Goal: Task Accomplishment & Management: Use online tool/utility

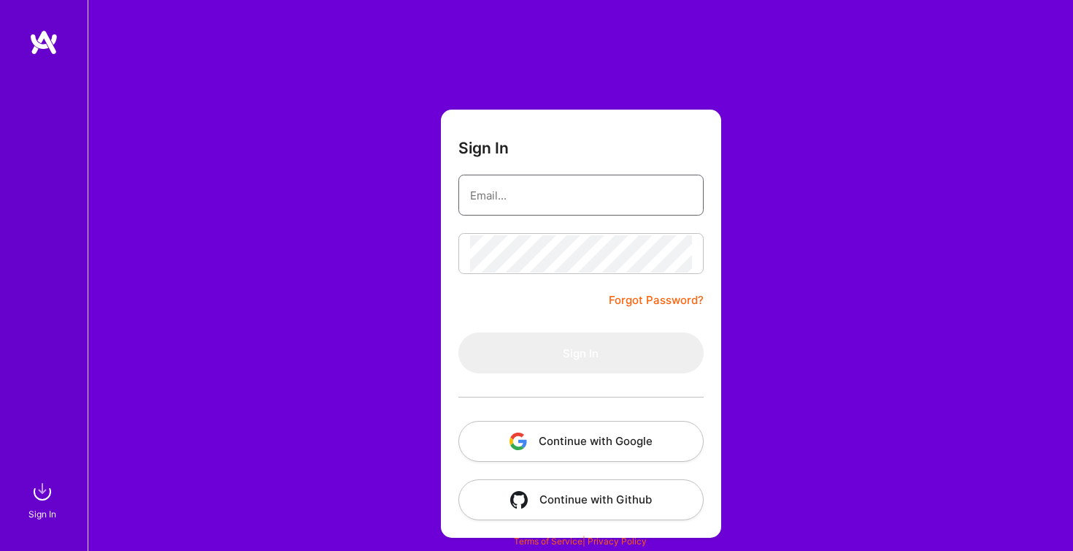
type input "[PERSON_NAME][EMAIL_ADDRESS][PERSON_NAME][DOMAIN_NAME]"
click at [581, 353] on button "Sign In" at bounding box center [581, 352] width 245 height 41
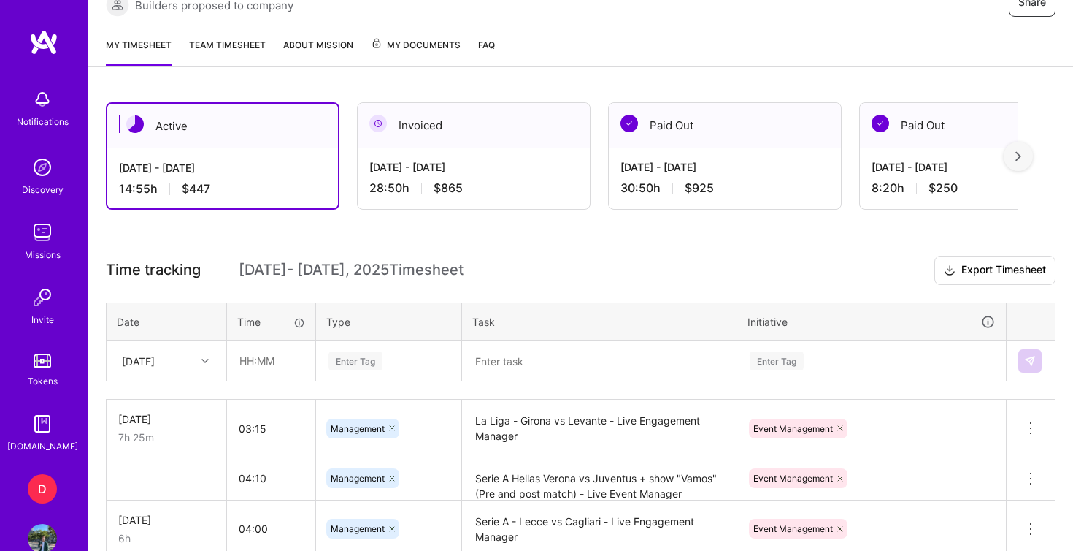
scroll to position [316, 0]
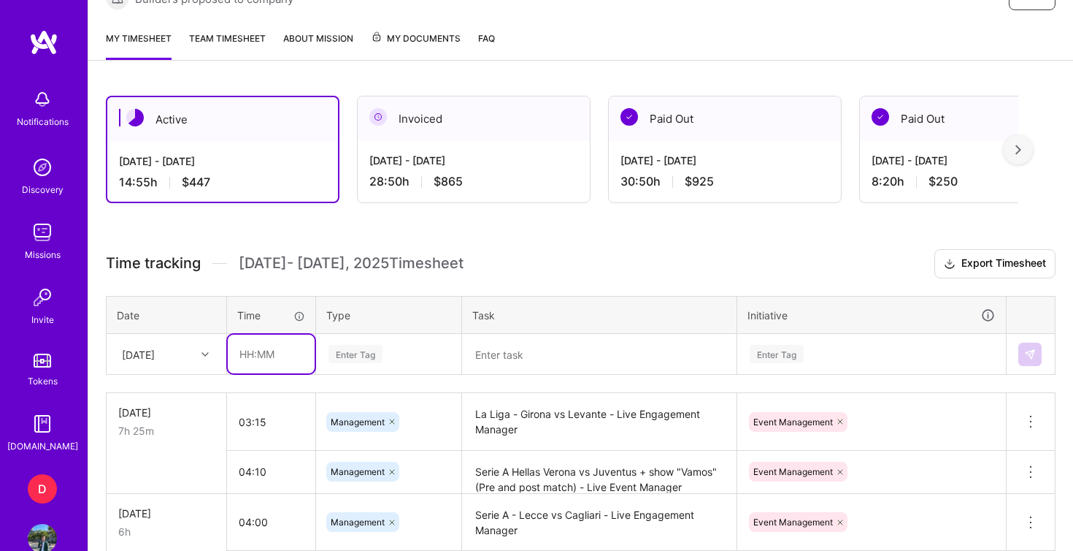
click at [259, 356] on input "text" at bounding box center [271, 353] width 87 height 39
type input "01:15"
click at [356, 360] on div "Enter Tag" at bounding box center [389, 354] width 144 height 38
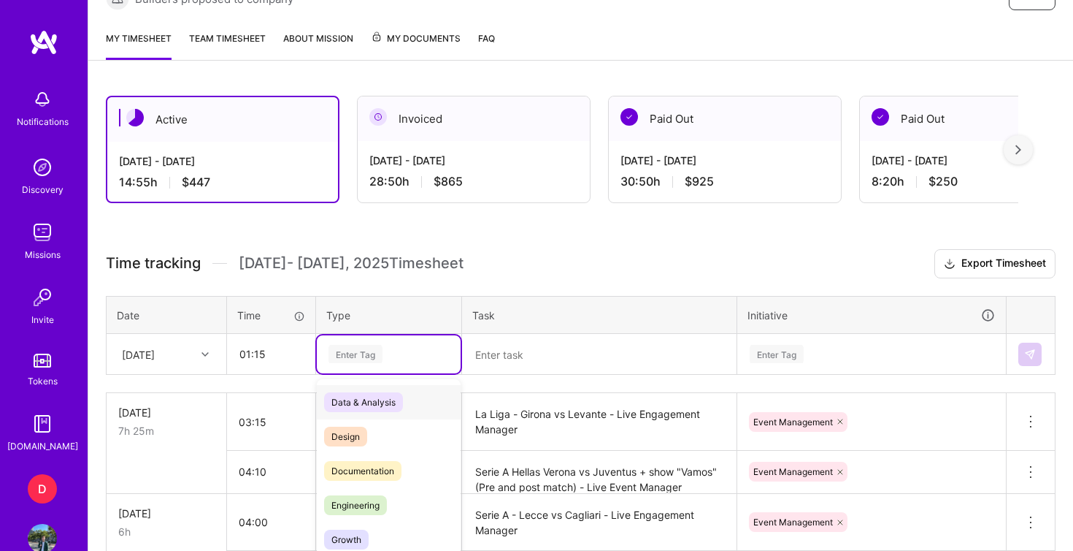
scroll to position [369, 0]
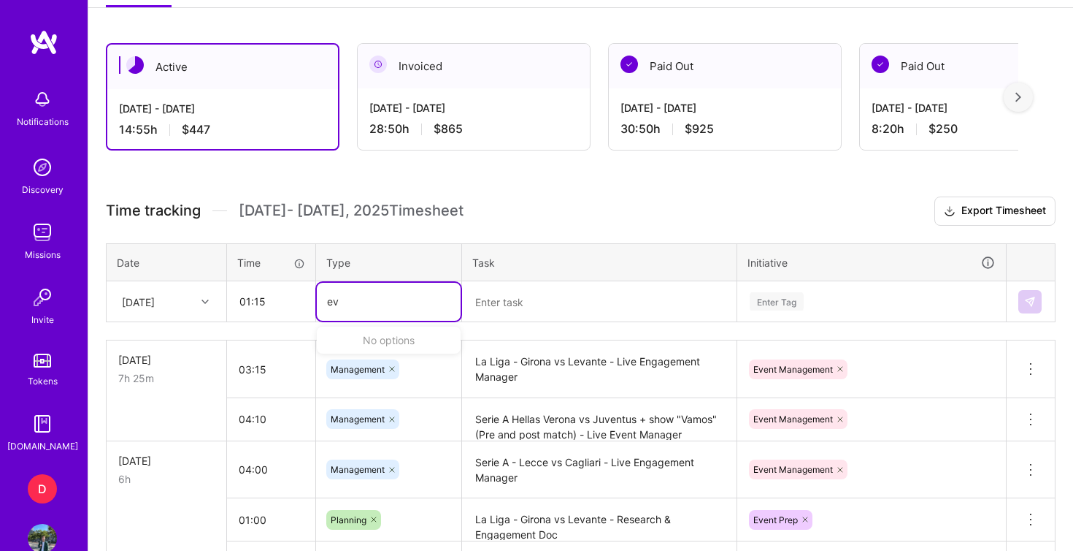
type input "e"
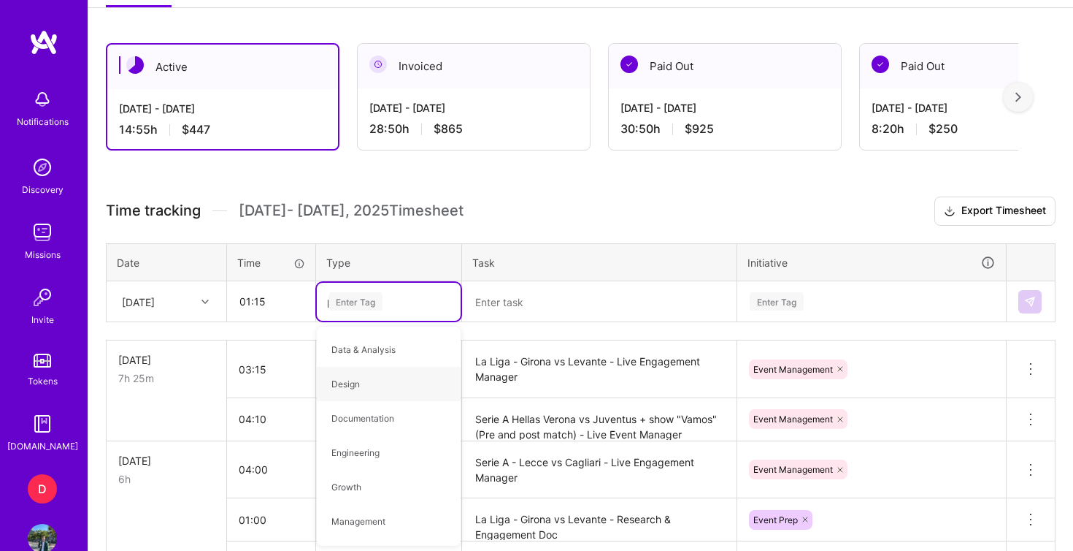
type input "pla"
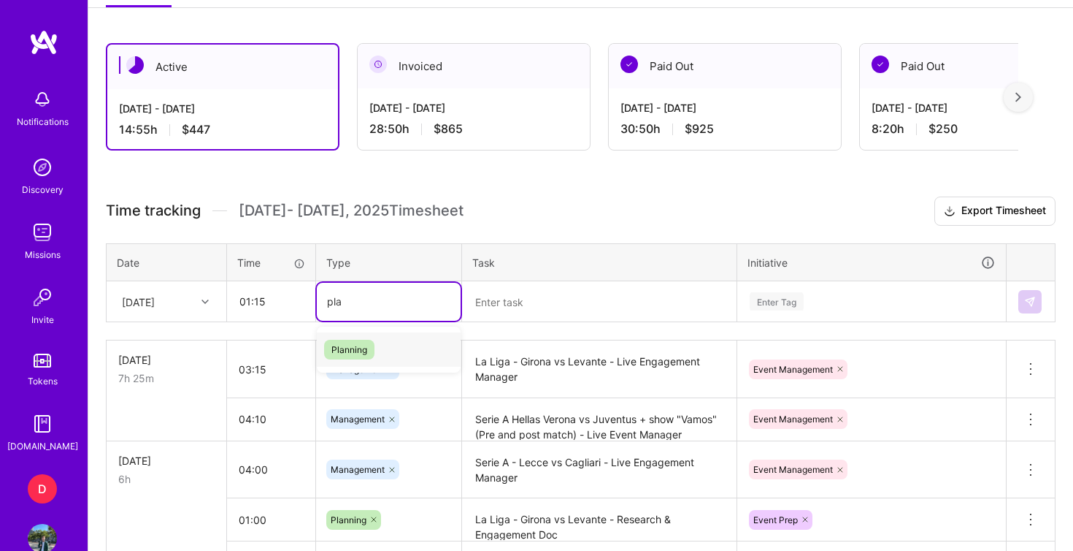
click at [407, 345] on div "Planning" at bounding box center [389, 349] width 144 height 34
click at [481, 297] on textarea at bounding box center [600, 302] width 272 height 38
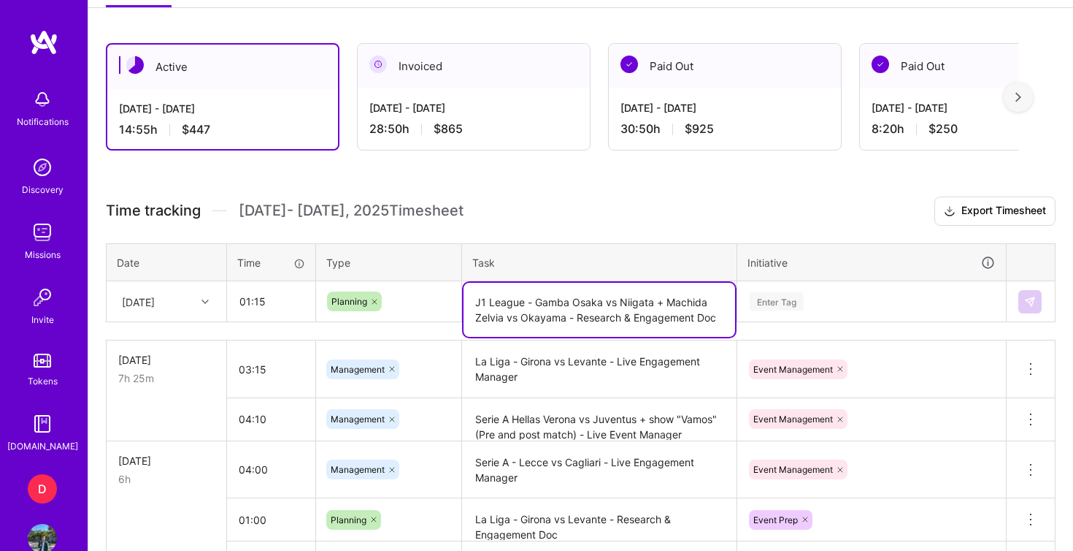
type textarea "J1 League - Gamba Osaka vs Niigata + Machida Zelvia vs Okayama - Research & Eng…"
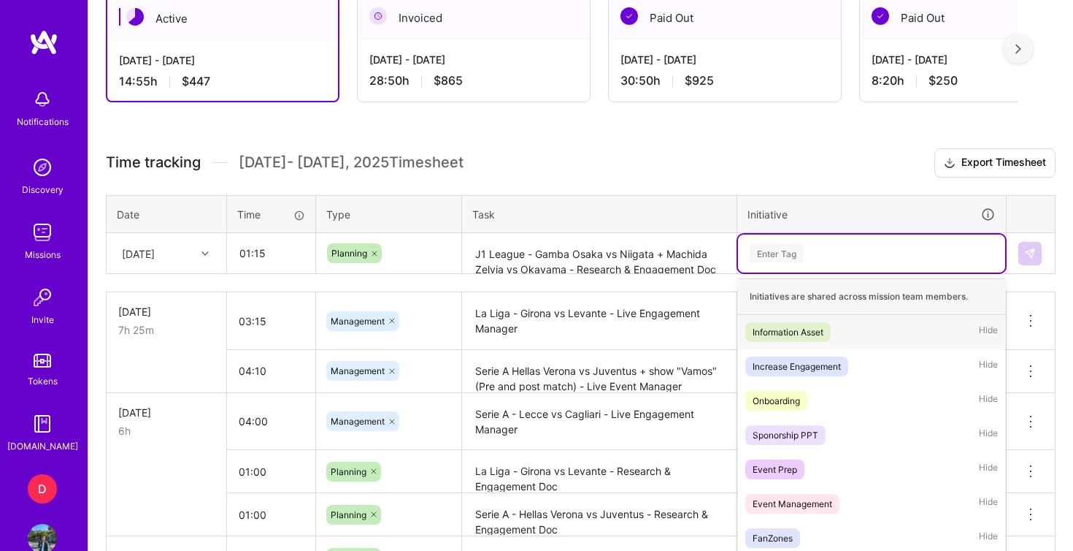
click at [769, 272] on div "option Information Asset focused, 1 of 35. 35 results available. Use Up and Dow…" at bounding box center [871, 253] width 267 height 38
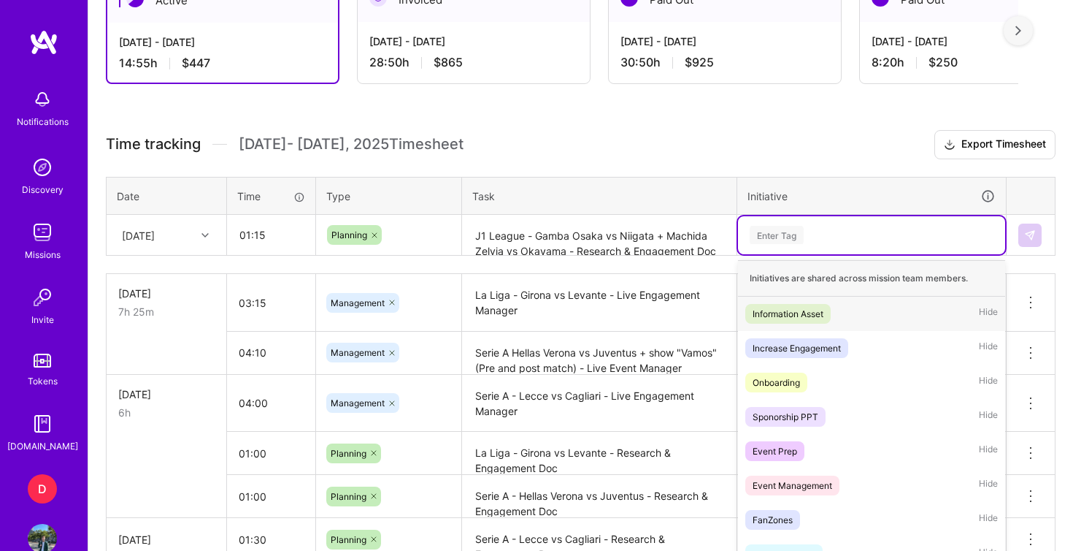
scroll to position [449, 0]
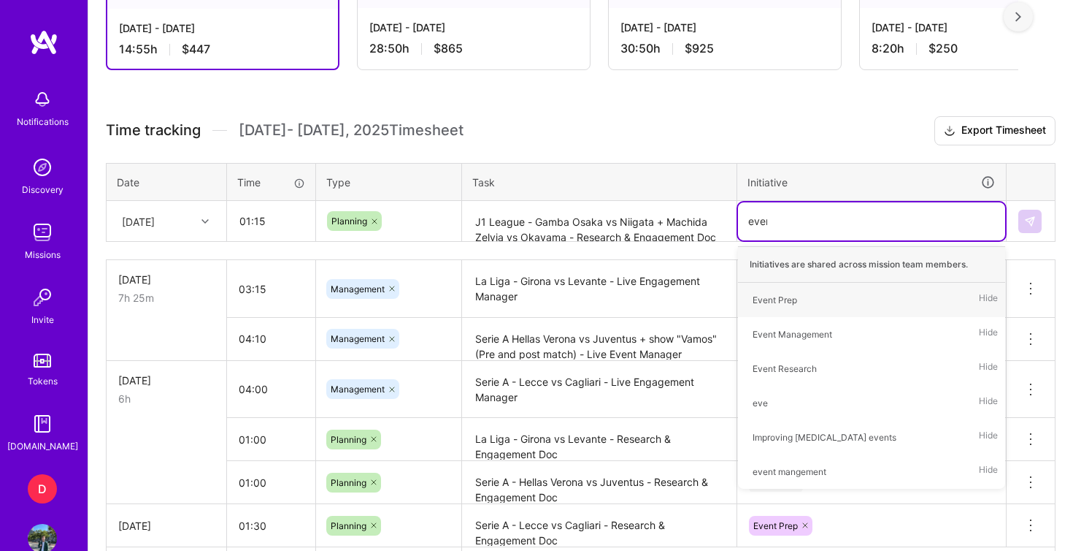
type input "event"
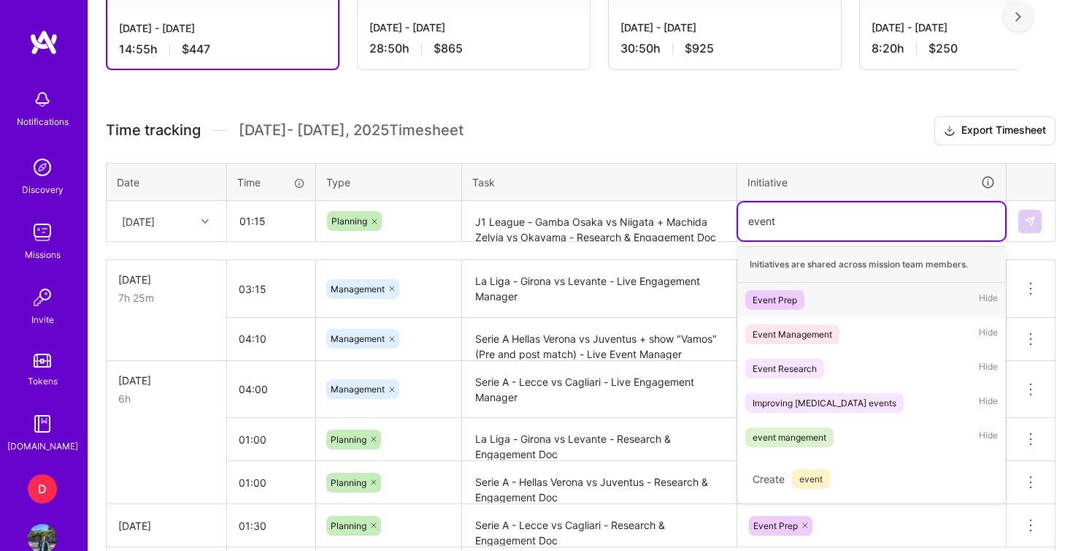
click at [779, 305] on div "Event Prep" at bounding box center [775, 299] width 45 height 15
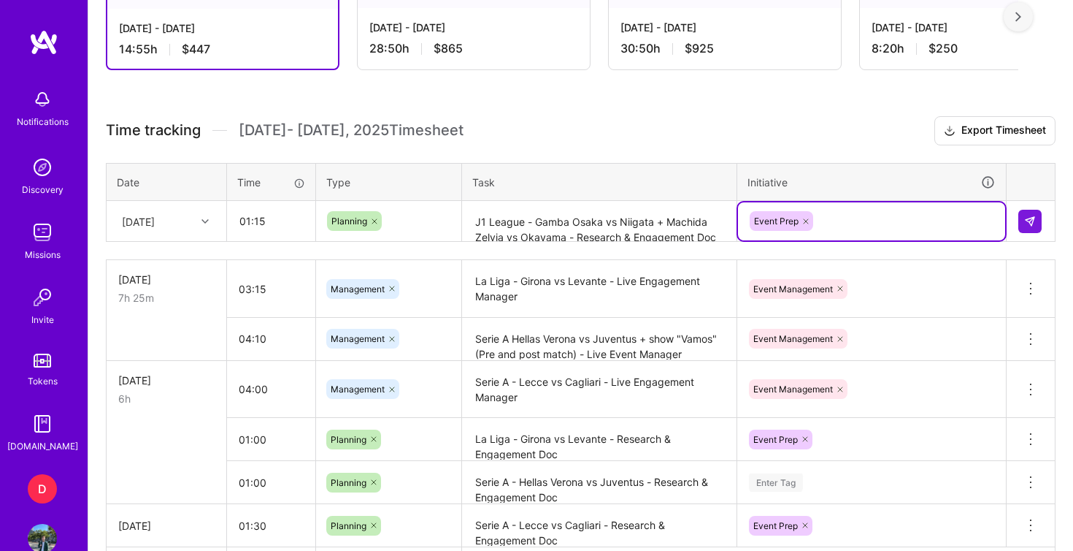
click at [788, 139] on h3 "Time tracking [DATE] - [DATE] Timesheet Export Timesheet" at bounding box center [581, 130] width 950 height 29
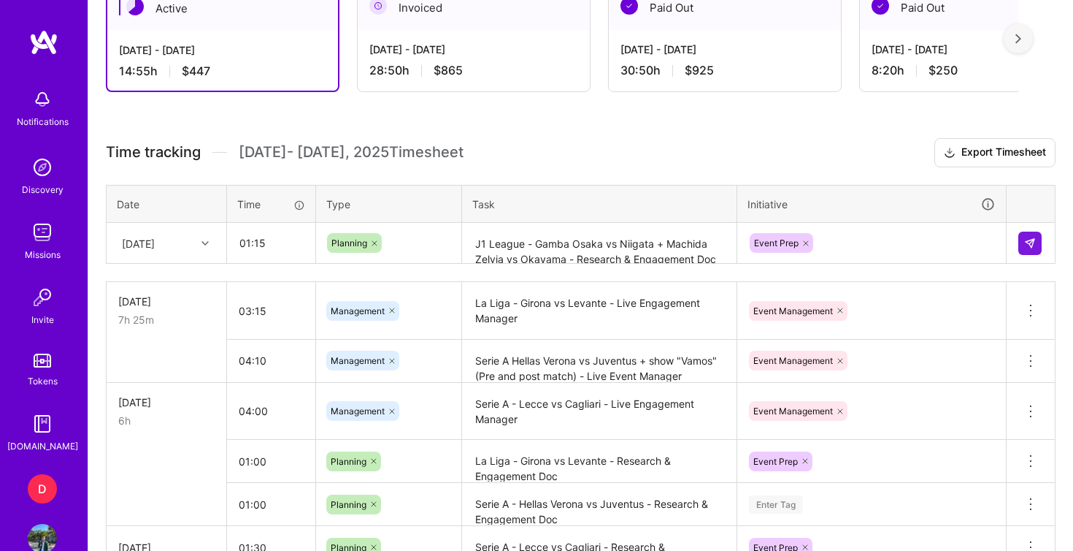
scroll to position [426, 0]
click at [1033, 251] on button at bounding box center [1030, 243] width 23 height 23
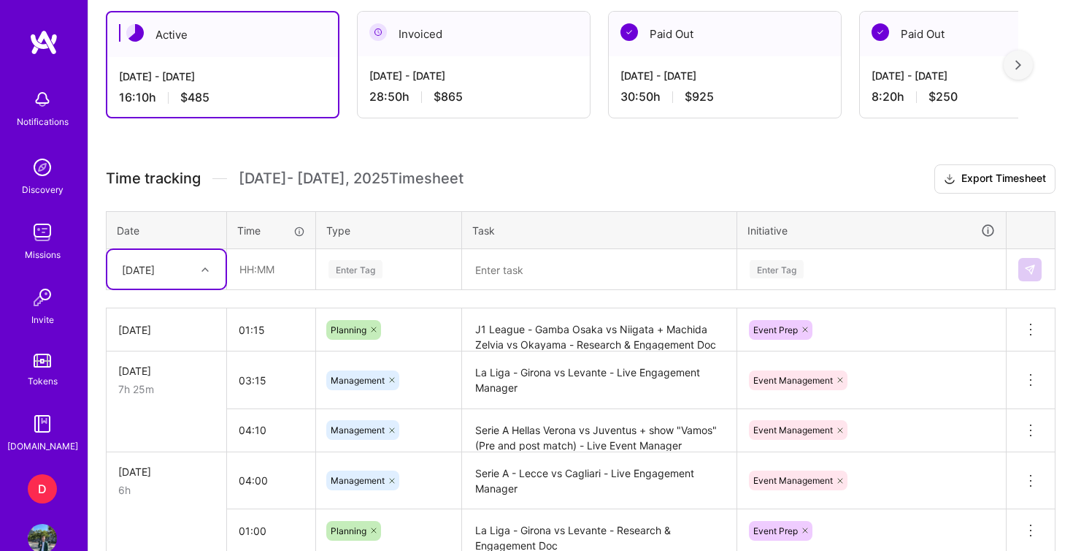
scroll to position [383, 0]
